Goal: Information Seeking & Learning: Learn about a topic

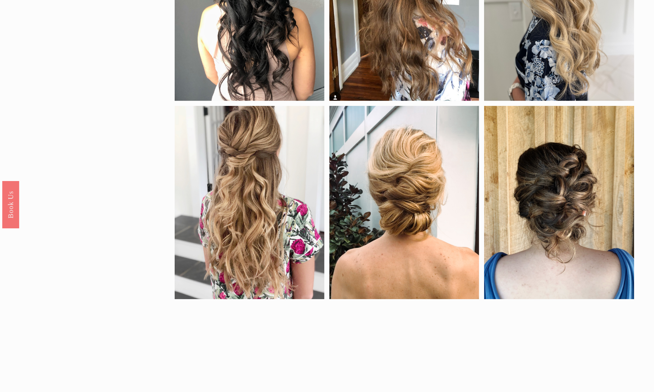
scroll to position [355, 0]
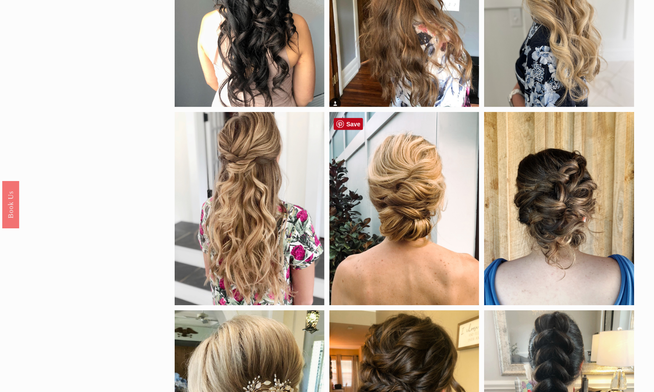
click at [398, 218] on div at bounding box center [405, 208] width 150 height 193
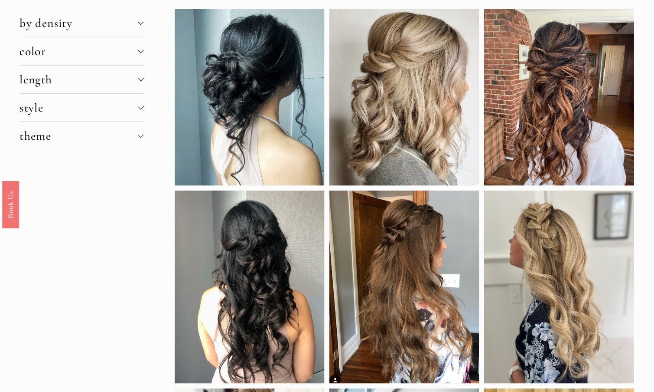
scroll to position [0, 0]
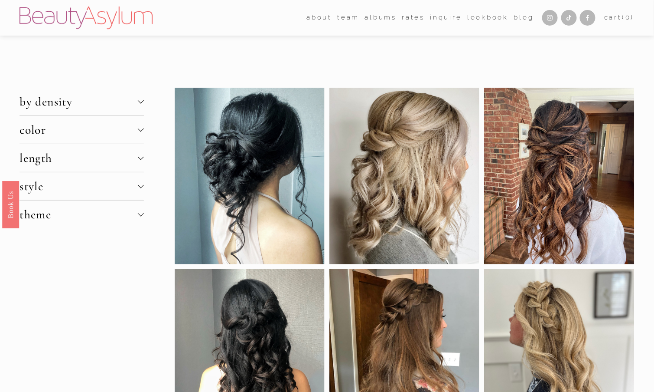
click at [50, 101] on span "by density" at bounding box center [79, 101] width 118 height 15
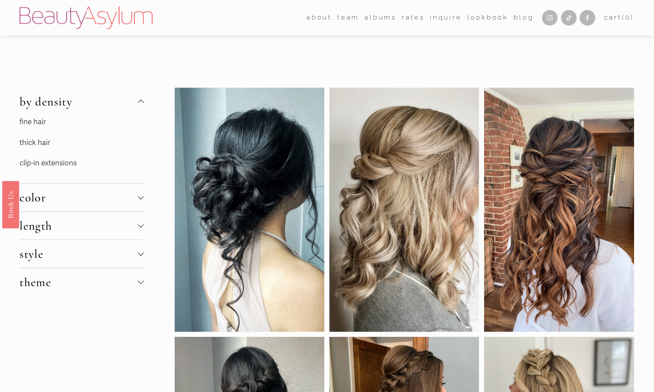
click at [31, 142] on link "thick hair" at bounding box center [35, 142] width 31 height 9
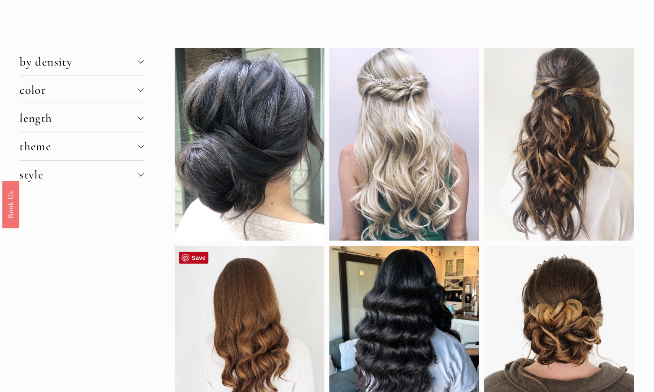
scroll to position [39, 0]
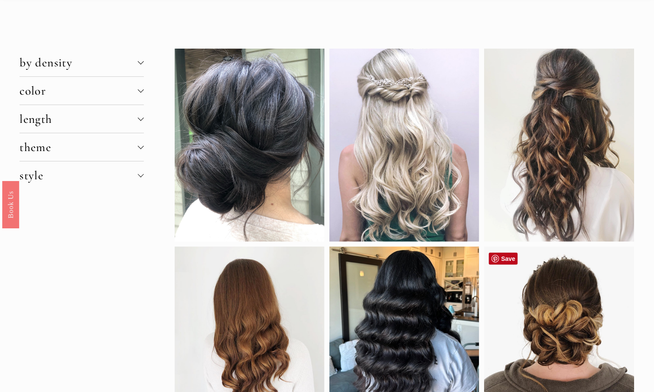
click at [538, 323] on div at bounding box center [559, 333] width 150 height 175
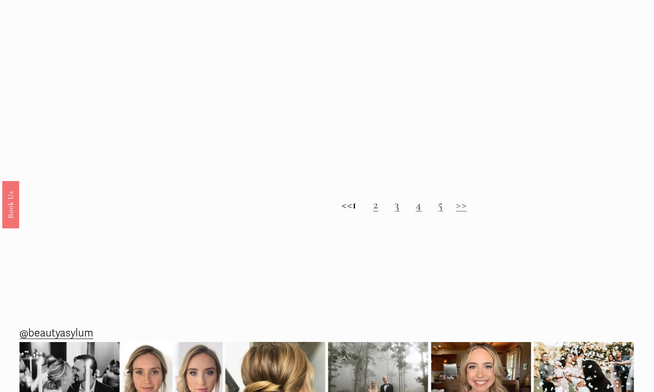
scroll to position [906, 0]
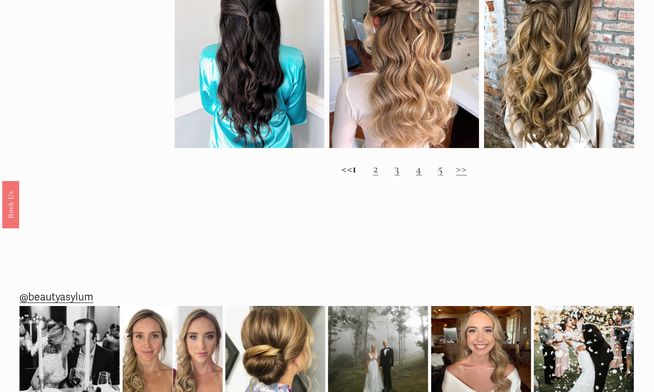
click at [379, 176] on link "2" at bounding box center [375, 168] width 5 height 15
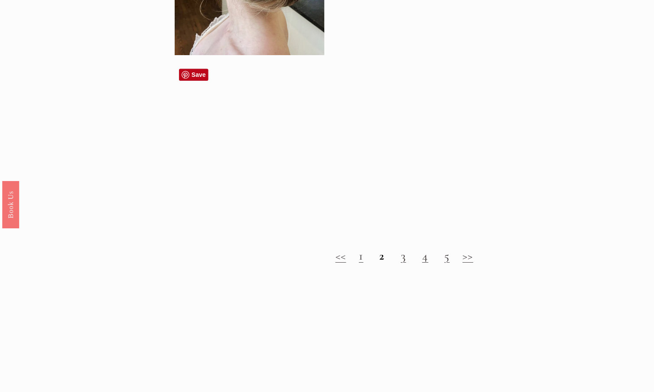
scroll to position [828, 0]
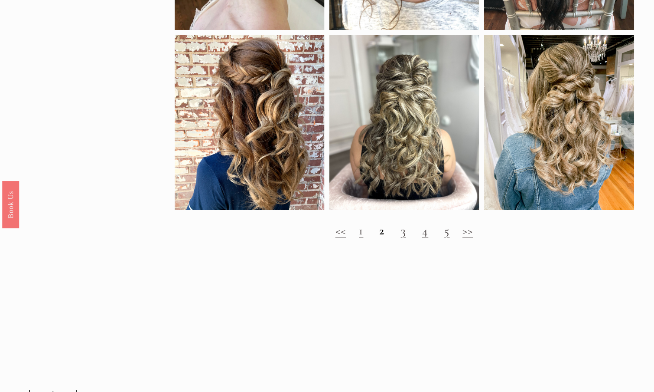
click at [407, 236] on h2 "<< 1 2 3 4 5 >>" at bounding box center [405, 230] width 460 height 14
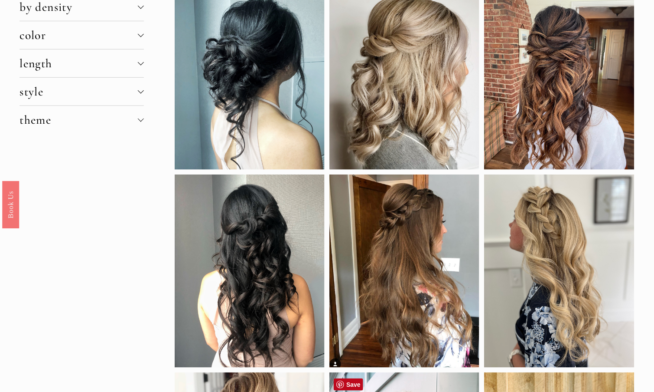
scroll to position [0, 0]
